Goal: Check status: Check status

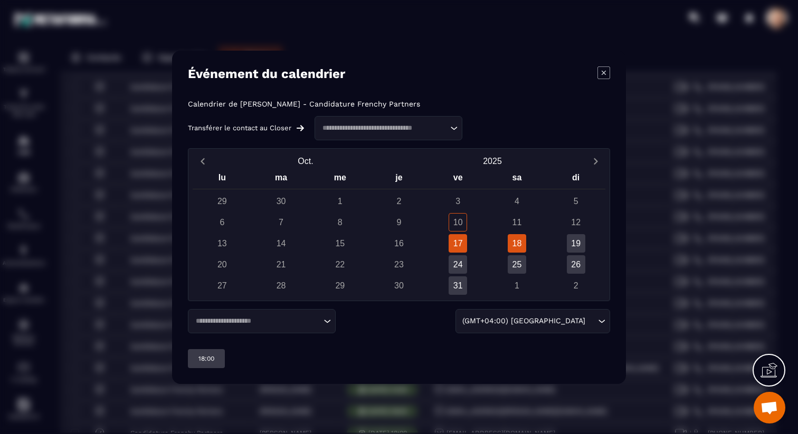
click at [520, 241] on div "18" at bounding box center [517, 243] width 18 height 18
click at [572, 246] on div "19" at bounding box center [576, 243] width 18 height 18
click at [454, 262] on div "24" at bounding box center [457, 264] width 18 height 18
click at [512, 264] on div "25" at bounding box center [517, 264] width 18 height 18
click at [572, 264] on div "26" at bounding box center [576, 264] width 18 height 18
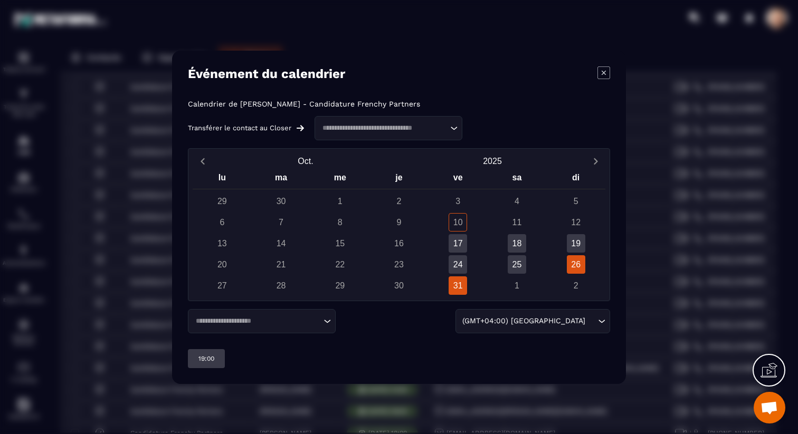
click at [457, 285] on div "31" at bounding box center [457, 285] width 18 height 18
click at [516, 244] on div "18" at bounding box center [517, 243] width 18 height 18
click at [458, 242] on div "17" at bounding box center [457, 243] width 18 height 18
click at [455, 288] on div "31" at bounding box center [457, 285] width 18 height 18
click at [456, 242] on div "17" at bounding box center [457, 243] width 18 height 18
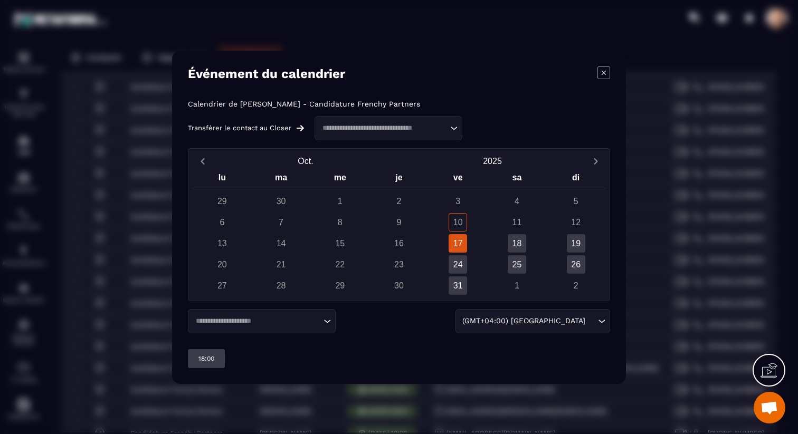
click at [606, 71] on icon "Modal window" at bounding box center [603, 72] width 13 height 13
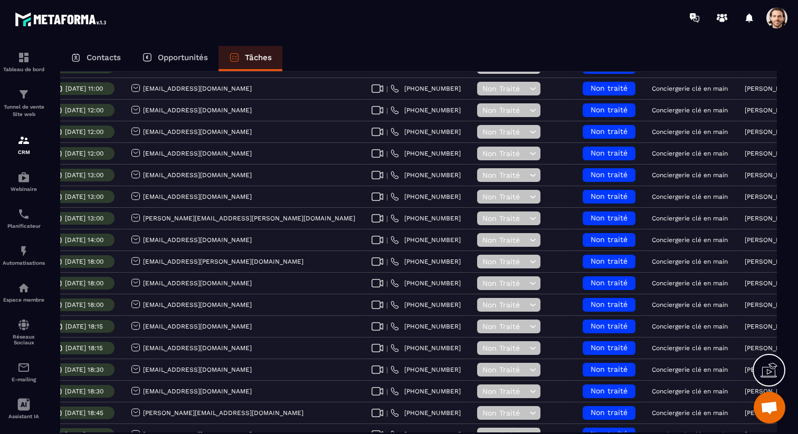
scroll to position [381, 0]
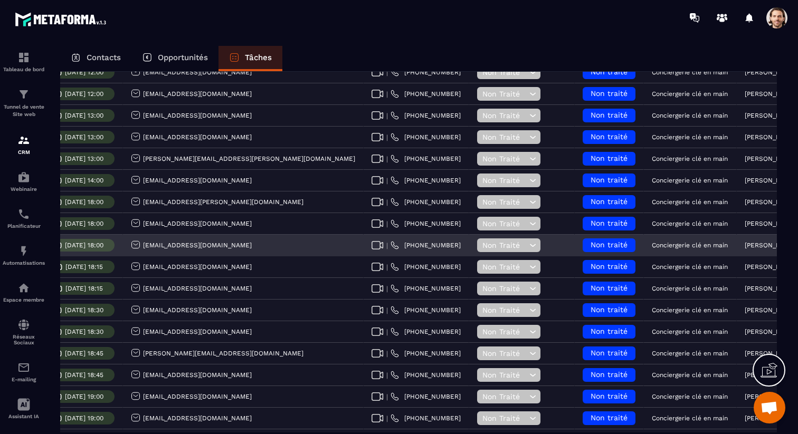
click at [103, 247] on p "[DATE] 18:00" at bounding box center [84, 245] width 39 height 7
